Goal: Task Accomplishment & Management: Complete application form

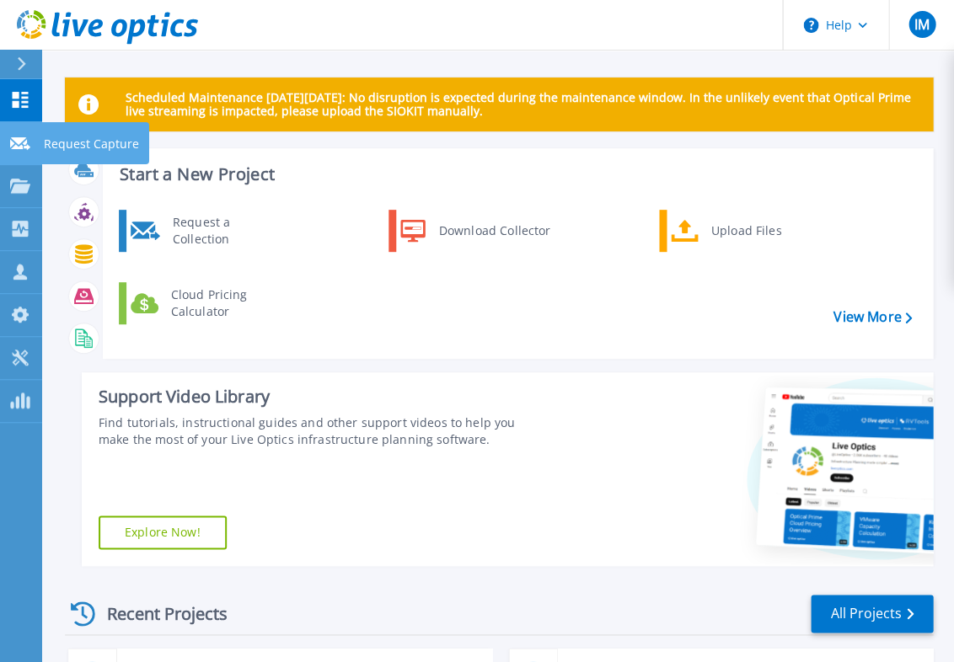
click at [11, 153] on link "Request Capture Request Capture" at bounding box center [21, 143] width 42 height 43
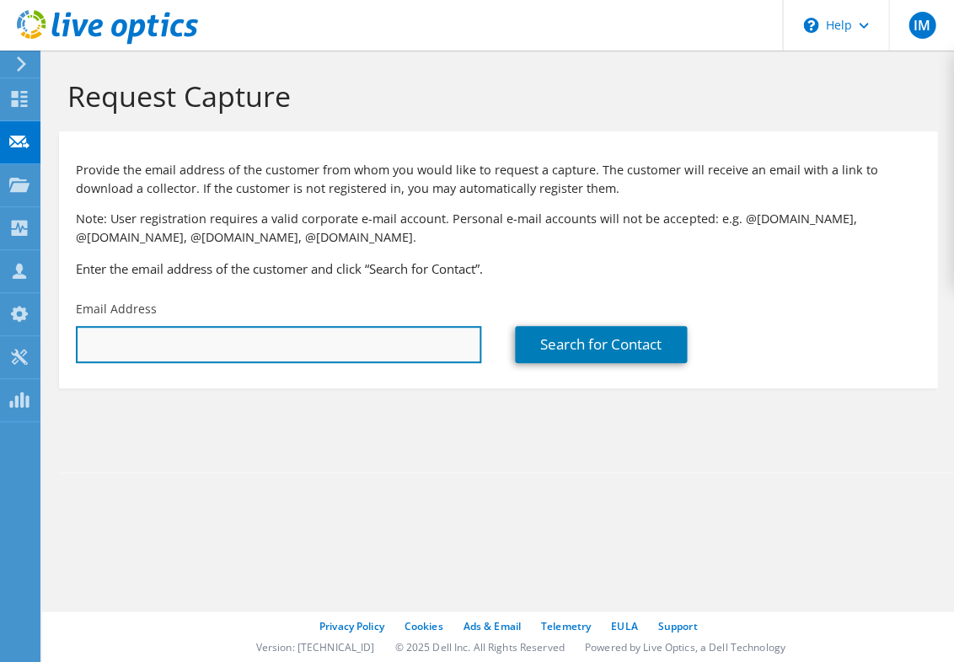
click at [265, 348] on input "text" at bounding box center [278, 344] width 405 height 37
paste input "[PERSON_NAME][EMAIL_ADDRESS][PERSON_NAME][US_STATE][DOMAIN_NAME]"
type input "[PERSON_NAME][EMAIL_ADDRESS][PERSON_NAME][US_STATE][DOMAIN_NAME]"
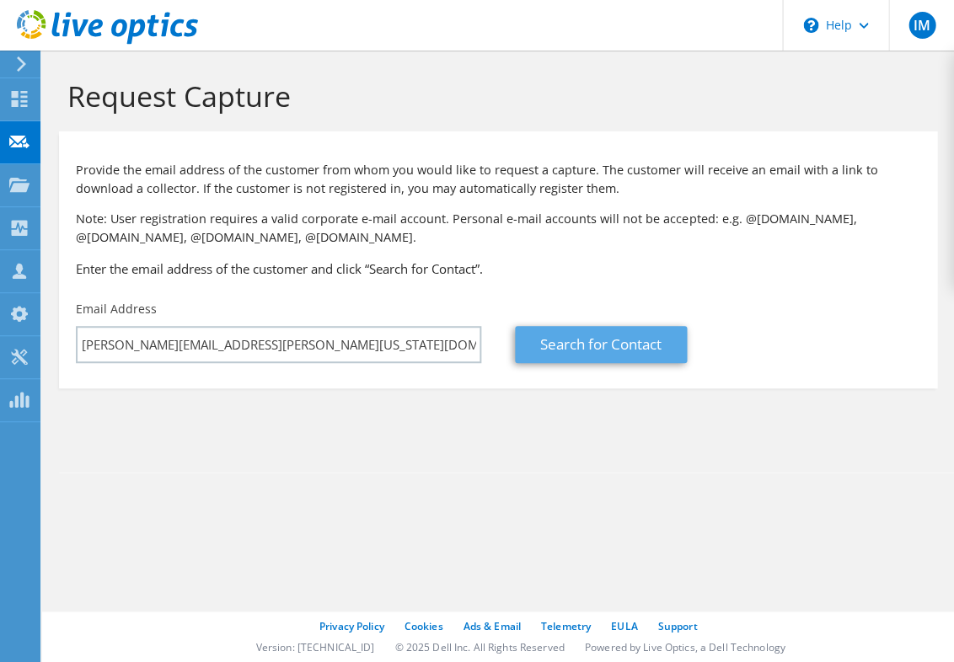
drag, startPoint x: 502, startPoint y: 421, endPoint x: 567, endPoint y: 361, distance: 88.8
click at [506, 421] on section "Request Capture Provide the email address of the customer from whom you would l…" at bounding box center [498, 262] width 912 height 422
click at [567, 361] on link "Search for Contact" at bounding box center [601, 344] width 172 height 37
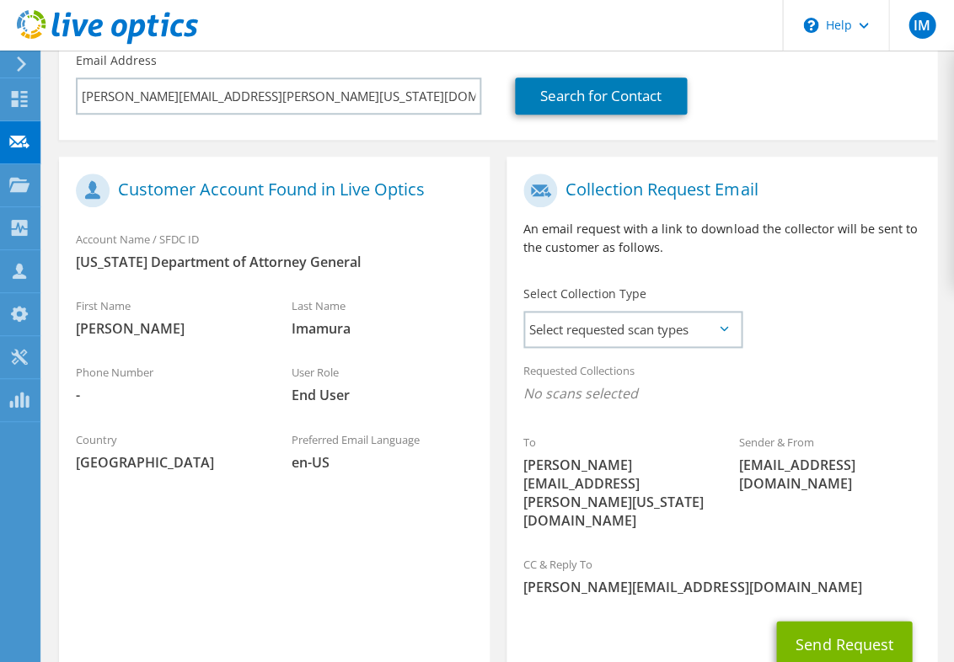
scroll to position [273, 0]
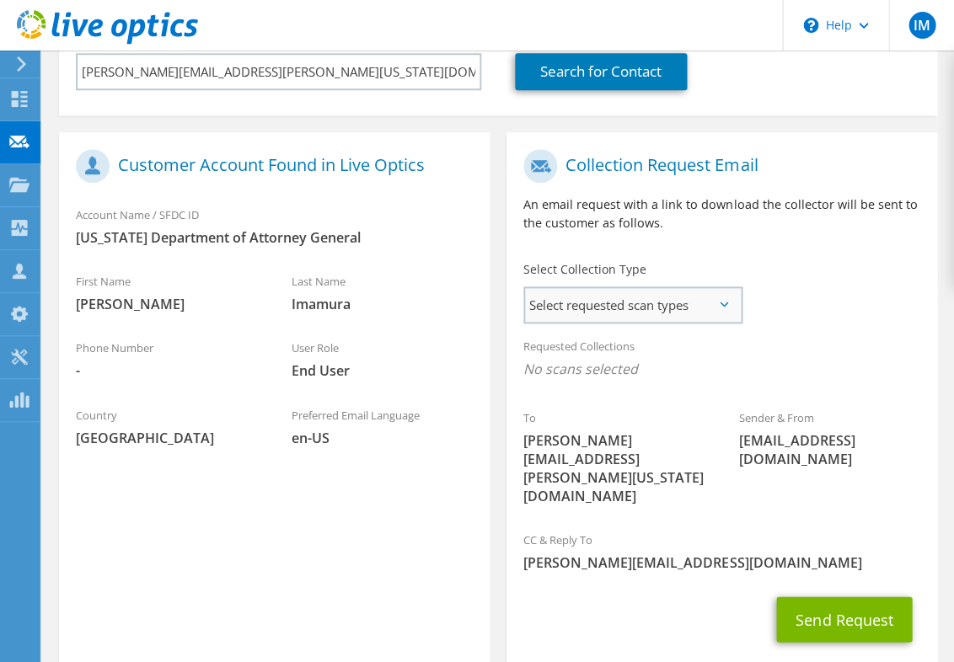
click at [659, 307] on span "Select requested scan types" at bounding box center [632, 305] width 215 height 34
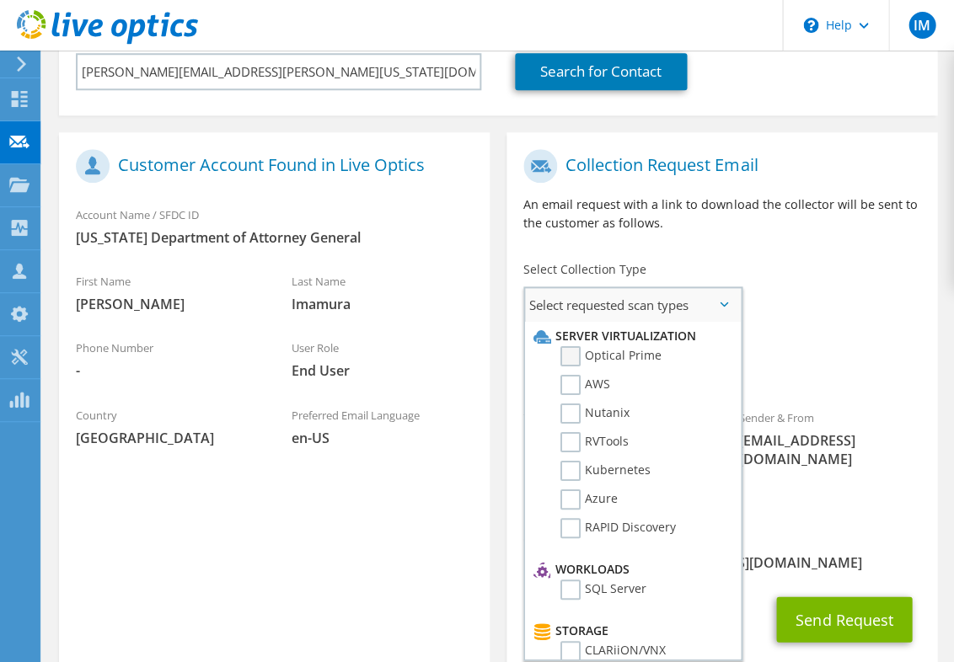
click at [641, 359] on label "Optical Prime" at bounding box center [610, 356] width 101 height 20
click at [0, 0] on input "Optical Prime" at bounding box center [0, 0] width 0 height 0
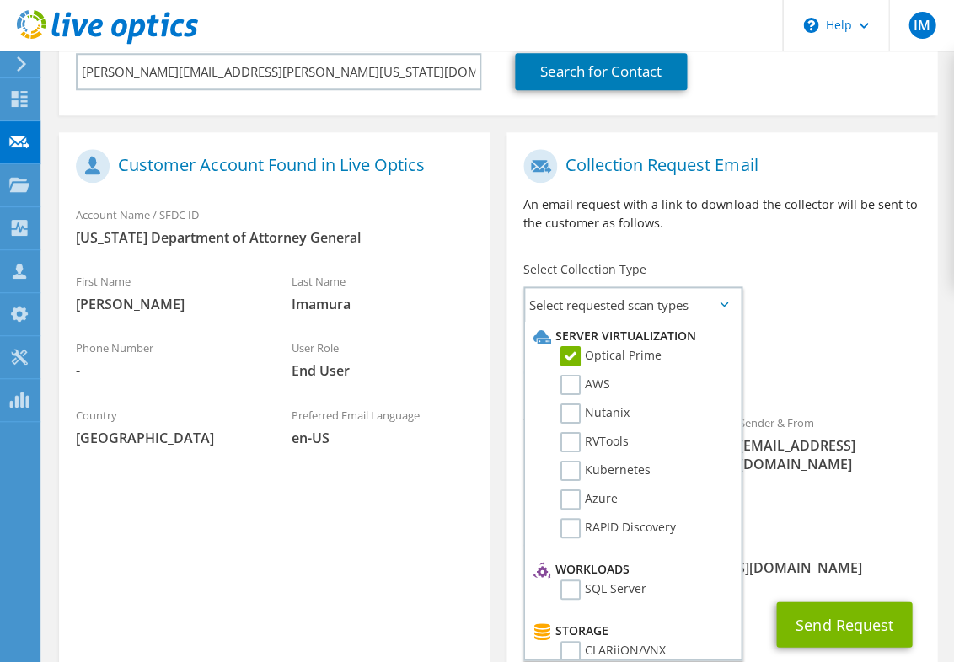
click at [834, 558] on span "[PERSON_NAME][EMAIL_ADDRESS][DOMAIN_NAME]" at bounding box center [721, 567] width 397 height 19
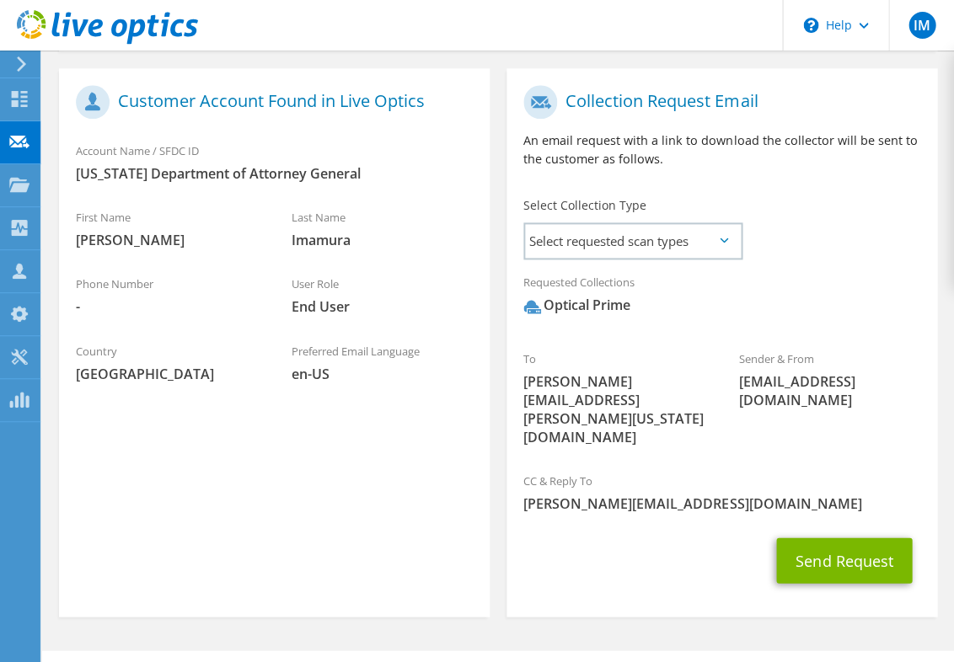
scroll to position [336, 0]
click at [631, 240] on span "Select requested scan types" at bounding box center [632, 242] width 215 height 34
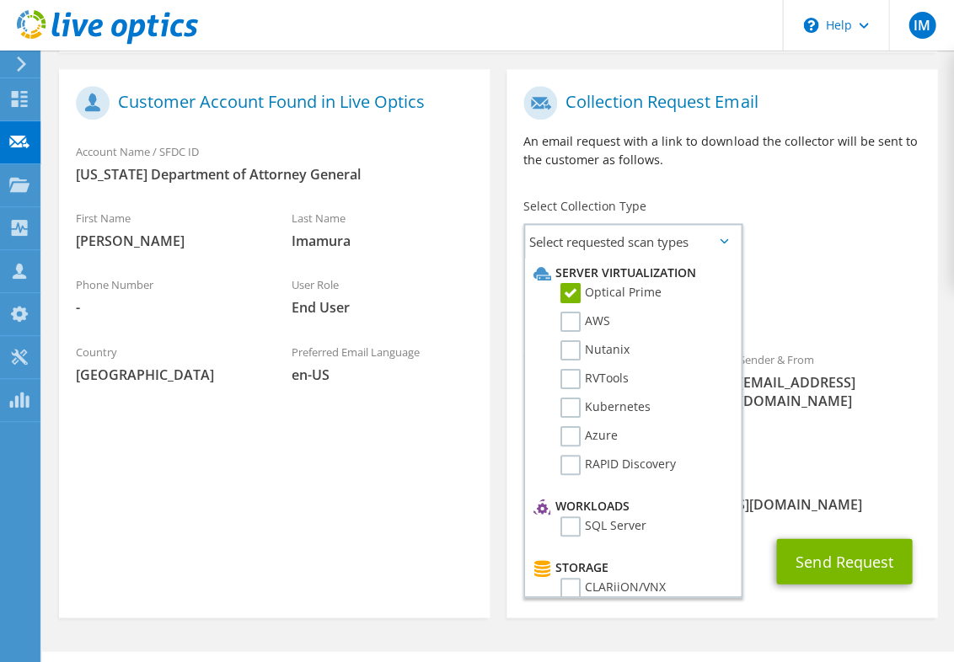
click at [871, 321] on span "Optical Prime" at bounding box center [721, 311] width 397 height 28
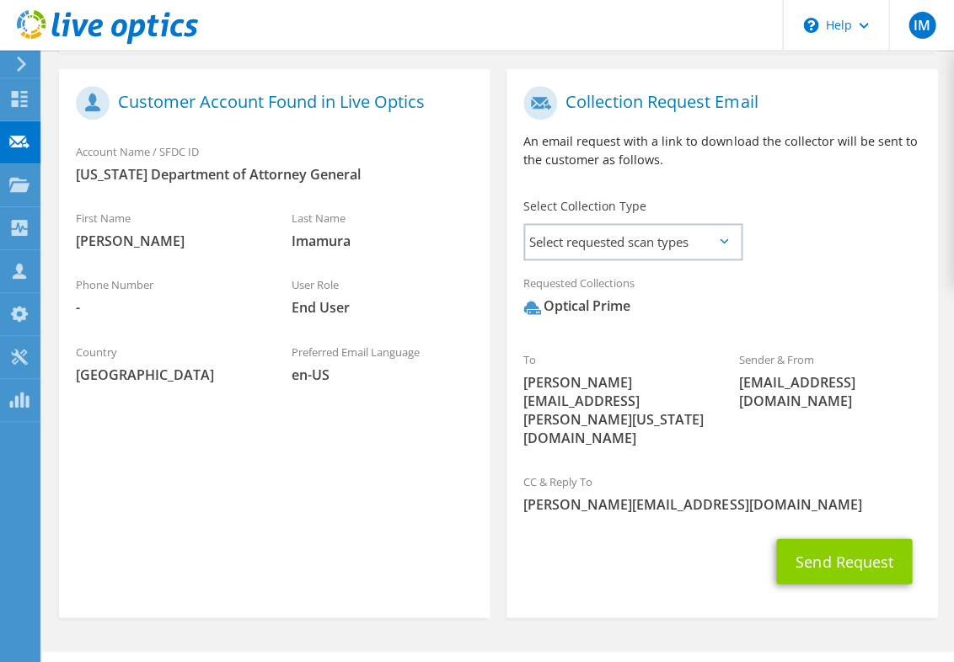
click at [834, 539] on button "Send Request" at bounding box center [844, 562] width 136 height 46
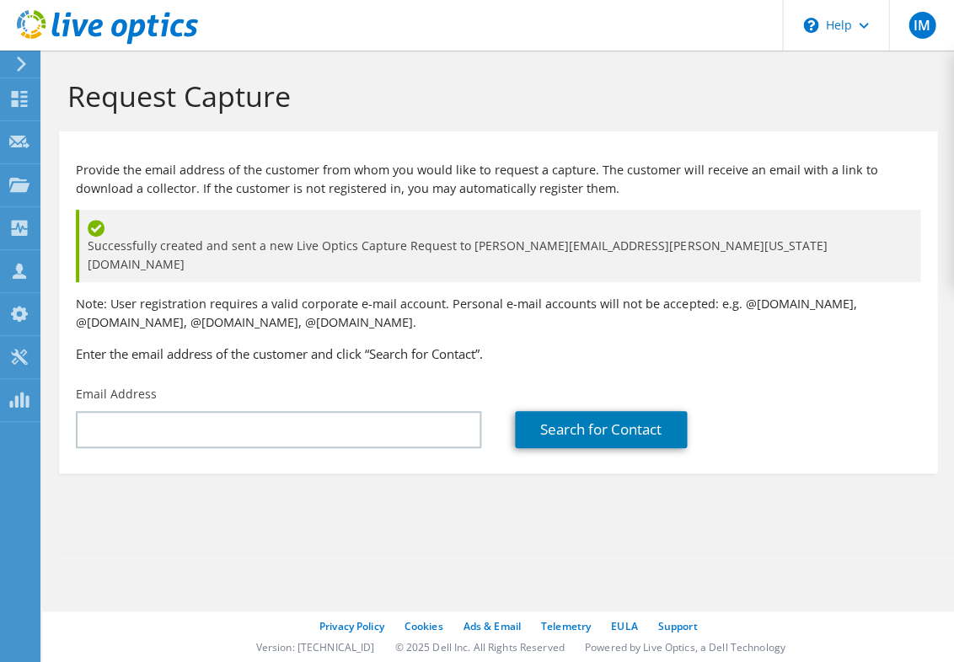
click at [517, 67] on div "Request Capture" at bounding box center [498, 91] width 895 height 81
